Goal: Register for event/course

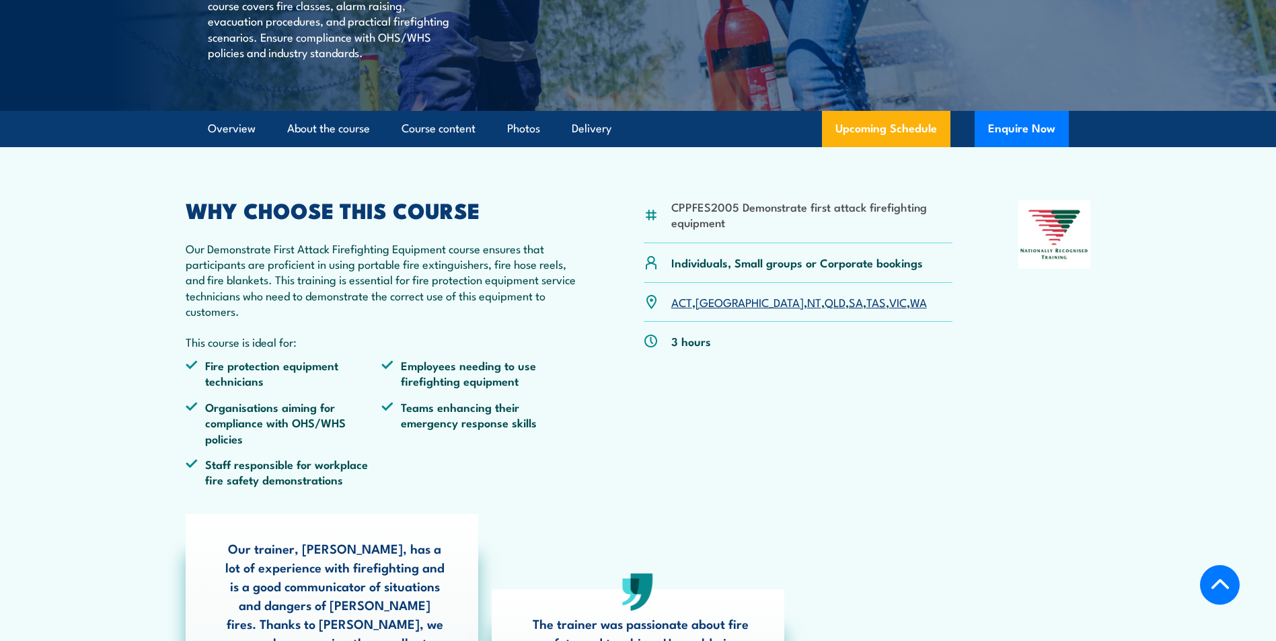
click at [910, 310] on link "WA" at bounding box center [918, 302] width 17 height 16
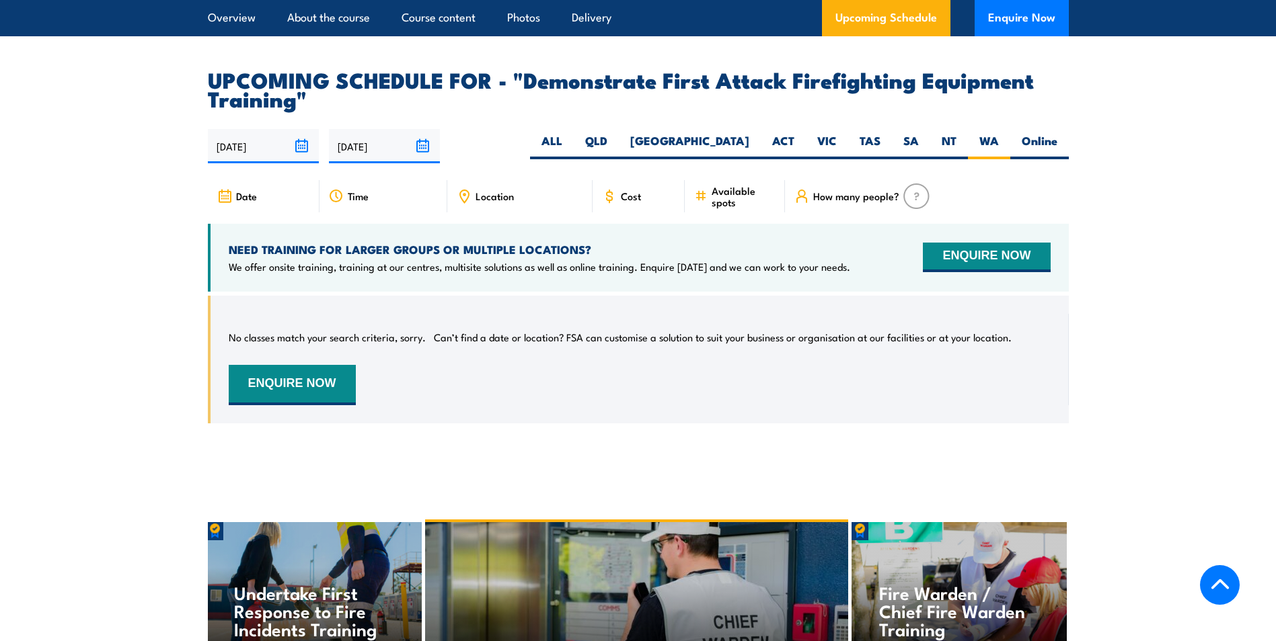
scroll to position [2371, 0]
